Goal: Task Accomplishment & Management: Complete application form

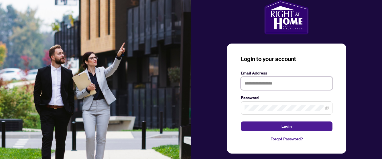
click at [258, 85] on input "text" at bounding box center [287, 83] width 92 height 13
type input "*"
type input "**********"
click at [241, 122] on button "Login" at bounding box center [287, 127] width 92 height 10
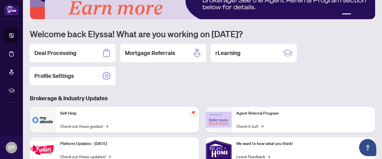
scroll to position [26, 0]
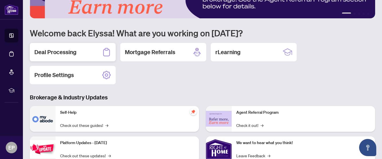
click at [92, 48] on div "Deal Processing" at bounding box center [73, 52] width 86 height 18
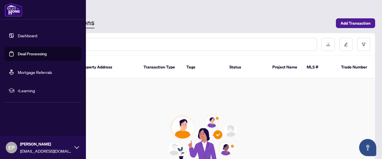
click at [18, 36] on link "Dashboard" at bounding box center [27, 35] width 19 height 5
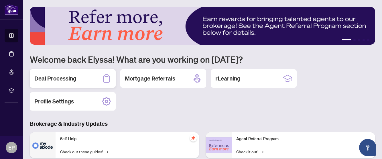
click at [98, 81] on div "Deal Processing" at bounding box center [73, 78] width 86 height 18
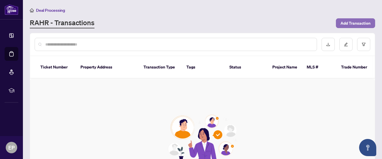
click at [353, 26] on span "Add Transaction" at bounding box center [356, 23] width 30 height 9
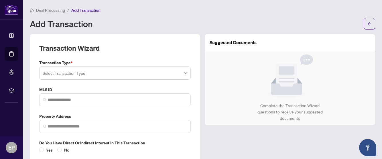
click at [161, 76] on input "search" at bounding box center [113, 74] width 140 height 13
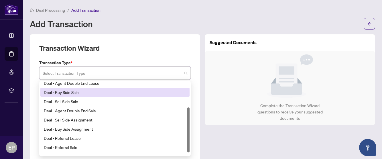
scroll to position [46, 0]
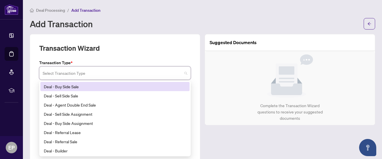
click at [141, 89] on div "Deal - Buy Side Sale" at bounding box center [115, 86] width 142 height 6
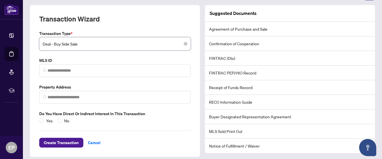
scroll to position [34, 0]
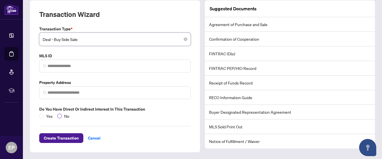
click at [65, 116] on span "No" at bounding box center [67, 116] width 10 height 6
click at [73, 136] on span "Create Transaction" at bounding box center [61, 138] width 35 height 9
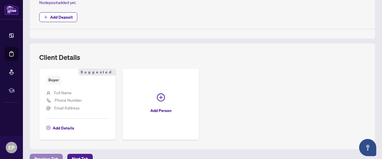
scroll to position [241, 0]
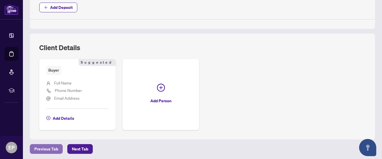
click at [50, 146] on span "Previous Tab" at bounding box center [46, 148] width 24 height 9
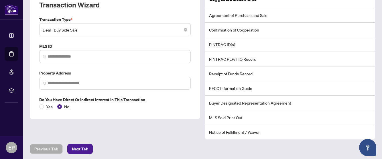
scroll to position [89, 0]
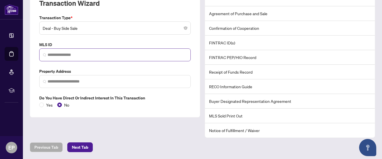
click at [69, 58] on span at bounding box center [115, 54] width 152 height 13
paste input "**********"
type input "**********"
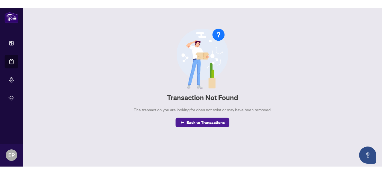
scroll to position [0, 0]
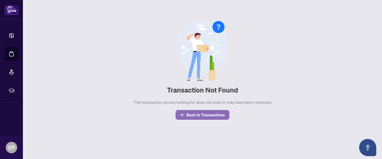
click at [203, 116] on span "Back to Transactions" at bounding box center [206, 114] width 38 height 9
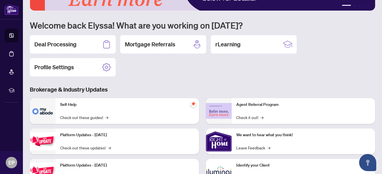
scroll to position [35, 0]
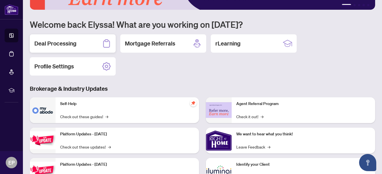
click at [91, 41] on div "Deal Processing" at bounding box center [73, 43] width 86 height 18
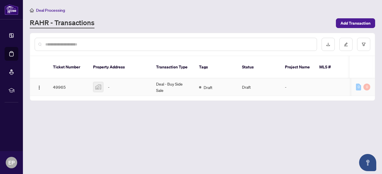
click at [138, 82] on div "-" at bounding box center [120, 87] width 54 height 10
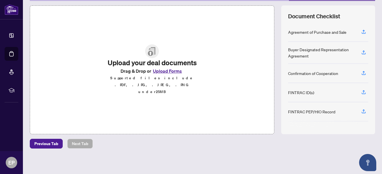
scroll to position [74, 0]
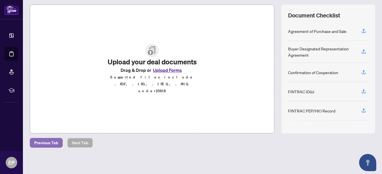
click at [51, 143] on span "Previous Tab" at bounding box center [46, 142] width 24 height 9
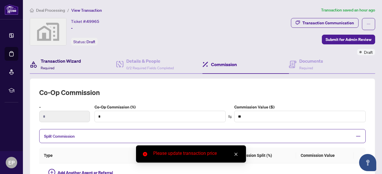
click at [55, 64] on div "Transaction Wizard Required" at bounding box center [61, 64] width 40 height 13
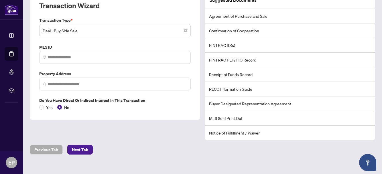
scroll to position [91, 0]
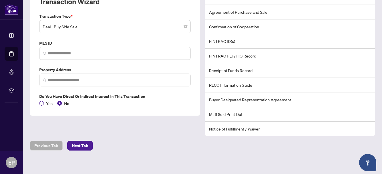
click at [44, 103] on span "Yes" at bounding box center [49, 103] width 11 height 6
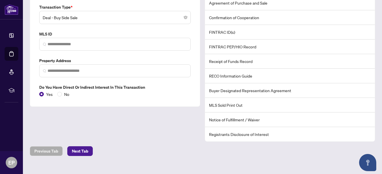
scroll to position [108, 0]
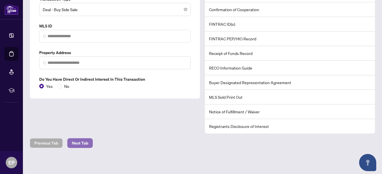
click at [88, 143] on button "Next Tab" at bounding box center [80, 143] width 26 height 10
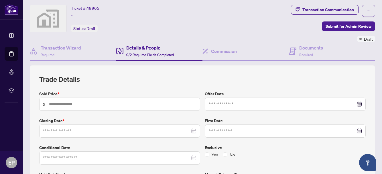
scroll to position [13, 0]
click at [310, 54] on span "Required" at bounding box center [307, 55] width 14 height 4
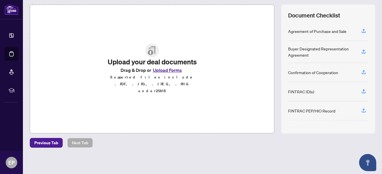
scroll to position [74, 0]
click at [170, 74] on button "Upload Forms" at bounding box center [167, 70] width 32 height 7
click at [164, 74] on button "Upload Forms" at bounding box center [167, 70] width 32 height 7
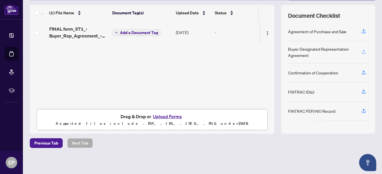
click at [365, 51] on icon "button" at bounding box center [363, 51] width 5 height 5
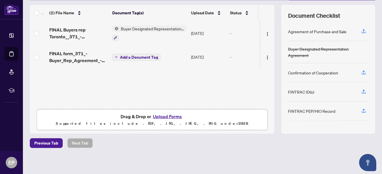
click at [129, 56] on span "Add a Document Tag" at bounding box center [139, 57] width 38 height 4
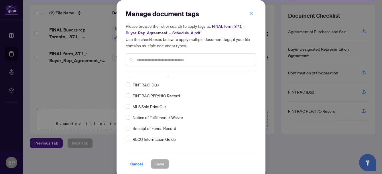
scroll to position [0, 0]
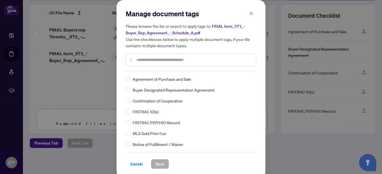
click at [150, 91] on span "Buyer Designated Representation Agreement" at bounding box center [174, 90] width 82 height 6
click at [130, 89] on div "Buyer Designated Representation Agreement" at bounding box center [189, 90] width 127 height 6
click at [167, 165] on button "Save" at bounding box center [160, 164] width 18 height 10
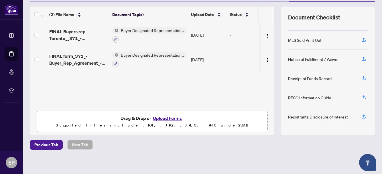
scroll to position [74, 0]
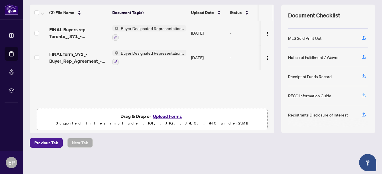
click at [363, 96] on icon "button" at bounding box center [364, 96] width 4 height 1
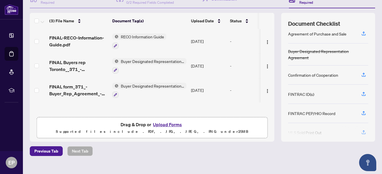
scroll to position [7, 0]
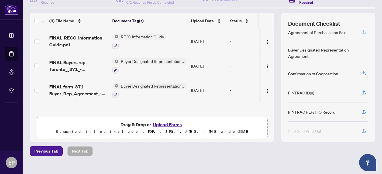
click at [365, 32] on icon "button" at bounding box center [363, 32] width 5 height 5
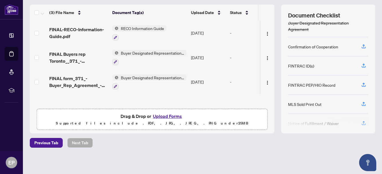
scroll to position [0, 0]
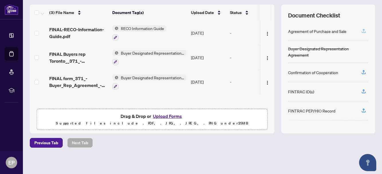
click at [367, 28] on button "button" at bounding box center [363, 31] width 9 height 10
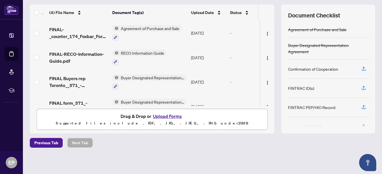
click at [126, 30] on span "Agreement of Purchase and Sale" at bounding box center [150, 28] width 63 height 6
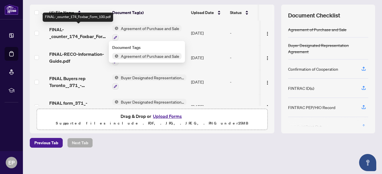
click at [86, 34] on span "FINAL-_counter_174_Foxbar_Form_100.pdf" at bounding box center [78, 33] width 58 height 14
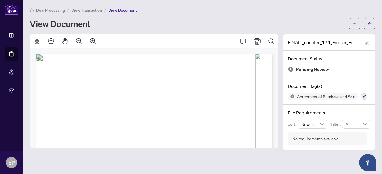
scroll to position [99, 0]
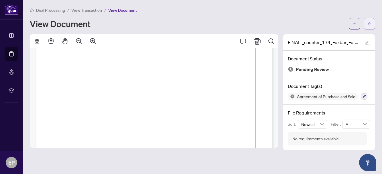
click at [370, 24] on icon "arrow-left" at bounding box center [370, 24] width 4 height 4
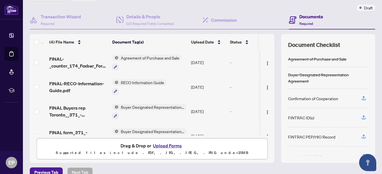
scroll to position [45, 0]
click at [364, 97] on icon "button" at bounding box center [363, 97] width 5 height 5
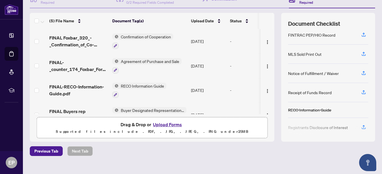
scroll to position [82, 0]
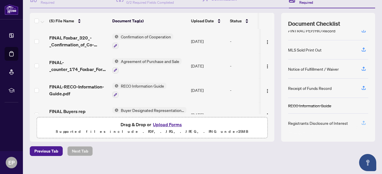
click at [366, 122] on icon "button" at bounding box center [363, 122] width 5 height 5
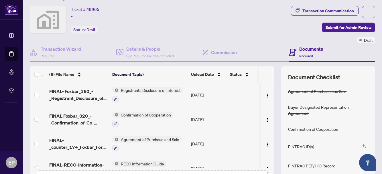
scroll to position [0, 0]
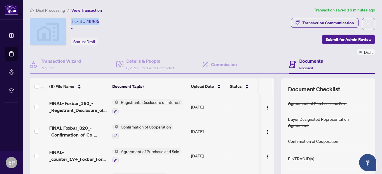
drag, startPoint x: 136, startPoint y: 32, endPoint x: 46, endPoint y: 28, distance: 90.9
click at [46, 28] on div "Ticket #: 49965 - Status: Draft" at bounding box center [112, 32] width 165 height 28
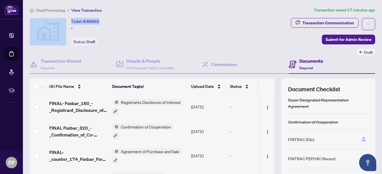
scroll to position [25, 0]
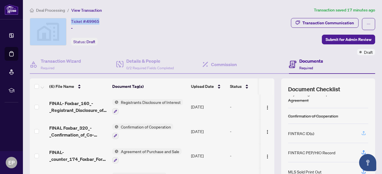
click at [363, 132] on icon "button" at bounding box center [363, 133] width 5 height 5
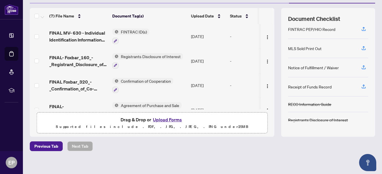
scroll to position [74, 0]
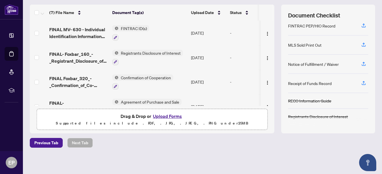
click at [164, 114] on button "Upload Forms" at bounding box center [167, 116] width 32 height 7
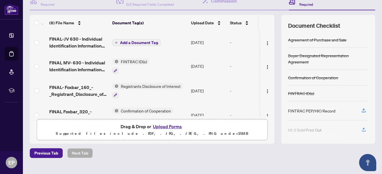
scroll to position [63, 0]
click at [143, 40] on button "Add a Document Tag" at bounding box center [136, 43] width 48 height 7
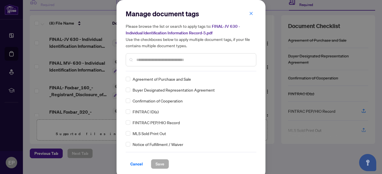
click at [149, 112] on span "FINTRAC ID(s)" at bounding box center [146, 112] width 26 height 6
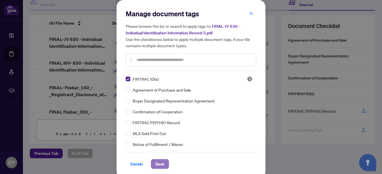
click at [160, 165] on span "Save" at bounding box center [160, 164] width 9 height 9
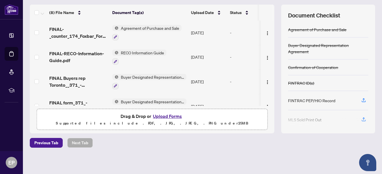
scroll to position [111, 0]
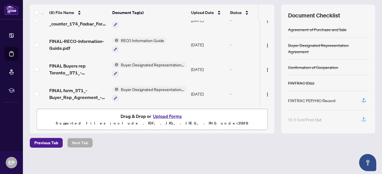
click at [169, 115] on button "Upload Forms" at bounding box center [167, 116] width 32 height 7
click at [167, 116] on button "Upload Forms" at bounding box center [167, 116] width 32 height 7
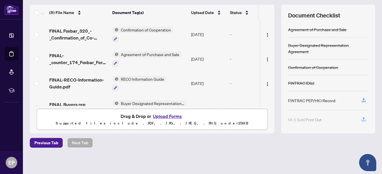
scroll to position [0, 0]
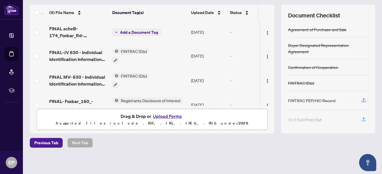
click at [140, 34] on span "Add a Document Tag" at bounding box center [139, 32] width 38 height 4
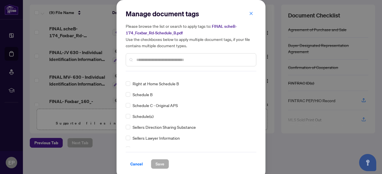
scroll to position [1171, 0]
click at [150, 97] on span "Schedule B" at bounding box center [143, 95] width 20 height 6
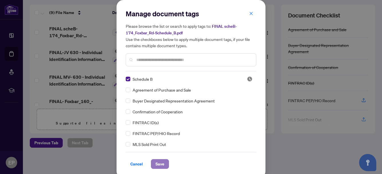
click at [162, 164] on span "Save" at bounding box center [160, 164] width 9 height 9
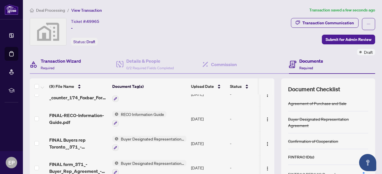
scroll to position [74, 0]
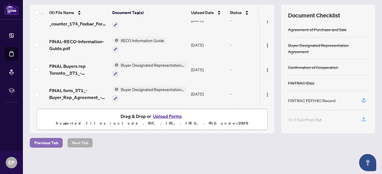
click at [49, 144] on span "Previous Tab" at bounding box center [46, 142] width 24 height 9
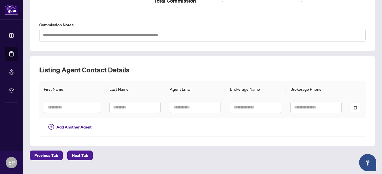
scroll to position [195, 0]
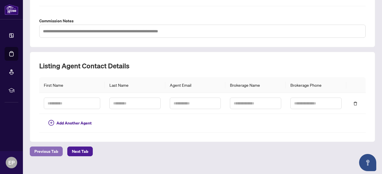
click at [50, 149] on span "Previous Tab" at bounding box center [46, 151] width 24 height 9
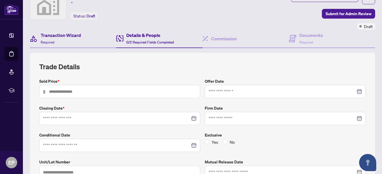
scroll to position [24, 0]
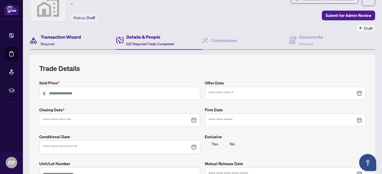
click at [51, 42] on span "Required" at bounding box center [48, 44] width 14 height 4
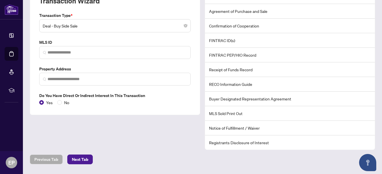
scroll to position [92, 0]
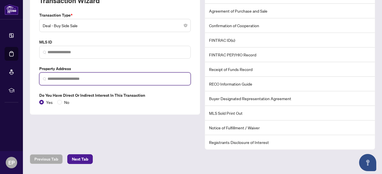
click at [124, 80] on input "search" at bounding box center [118, 79] width 140 height 6
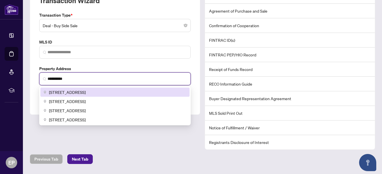
click at [120, 90] on div "[STREET_ADDRESS]" at bounding box center [115, 92] width 142 height 6
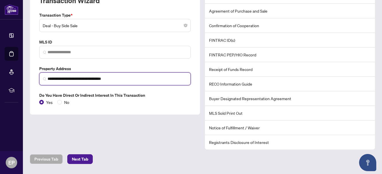
type input "**********"
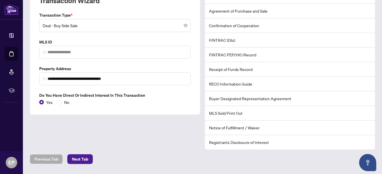
click at [111, 117] on div "**********" at bounding box center [115, 68] width 175 height 163
click at [87, 160] on button "Next Tab" at bounding box center [80, 159] width 26 height 10
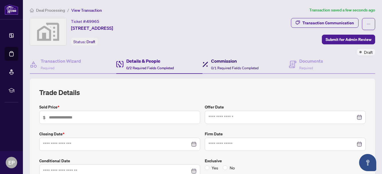
click at [226, 63] on h4 "Commission" at bounding box center [235, 61] width 48 height 7
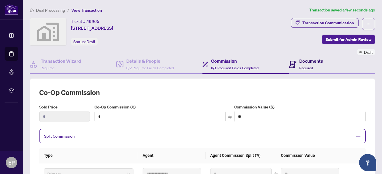
click at [300, 66] on span "Required" at bounding box center [307, 68] width 14 height 4
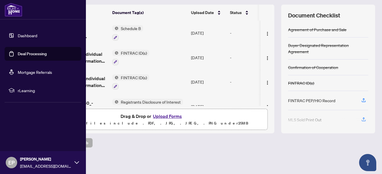
click at [8, 9] on img at bounding box center [14, 10] width 18 height 14
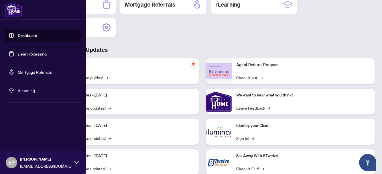
click at [24, 38] on link "Dashboard" at bounding box center [27, 35] width 19 height 5
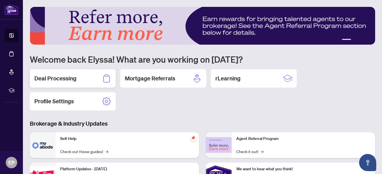
click at [92, 79] on div "Deal Processing" at bounding box center [73, 78] width 86 height 18
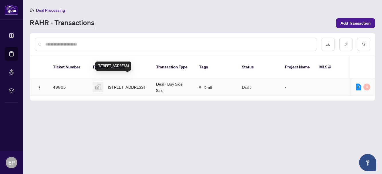
click at [118, 84] on span "[STREET_ADDRESS]" at bounding box center [126, 87] width 37 height 6
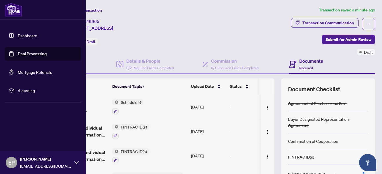
click at [8, 9] on img at bounding box center [14, 10] width 18 height 14
